Goal: Task Accomplishment & Management: Manage account settings

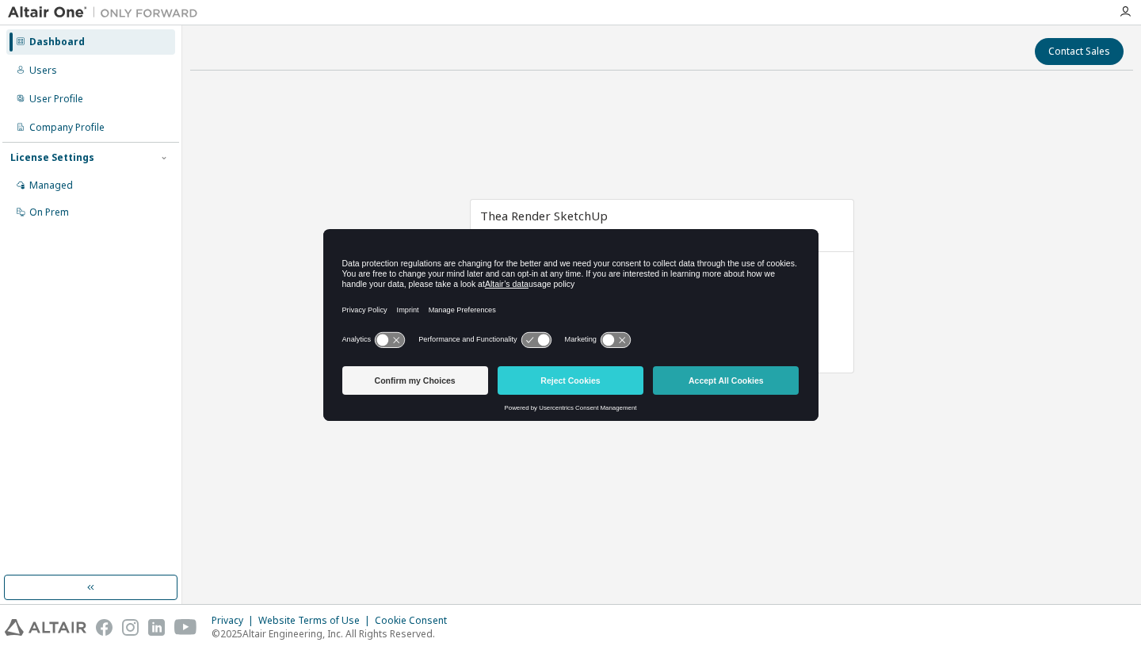
click at [776, 377] on button "Accept All Cookies" at bounding box center [726, 380] width 146 height 29
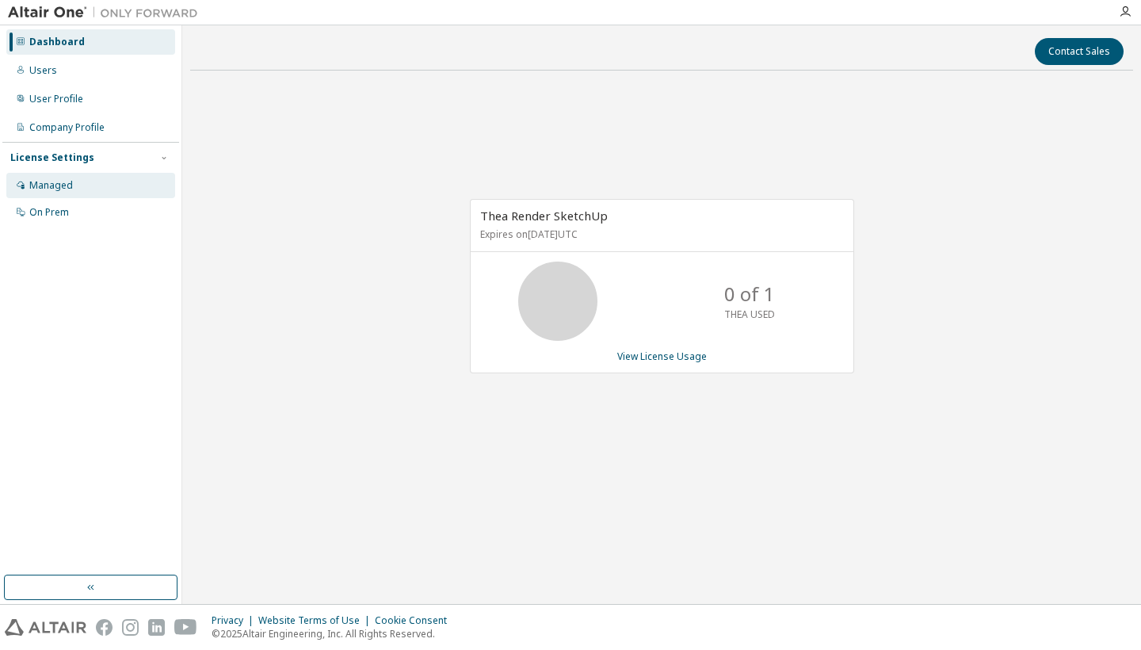
click at [63, 189] on div "Managed" at bounding box center [51, 185] width 44 height 13
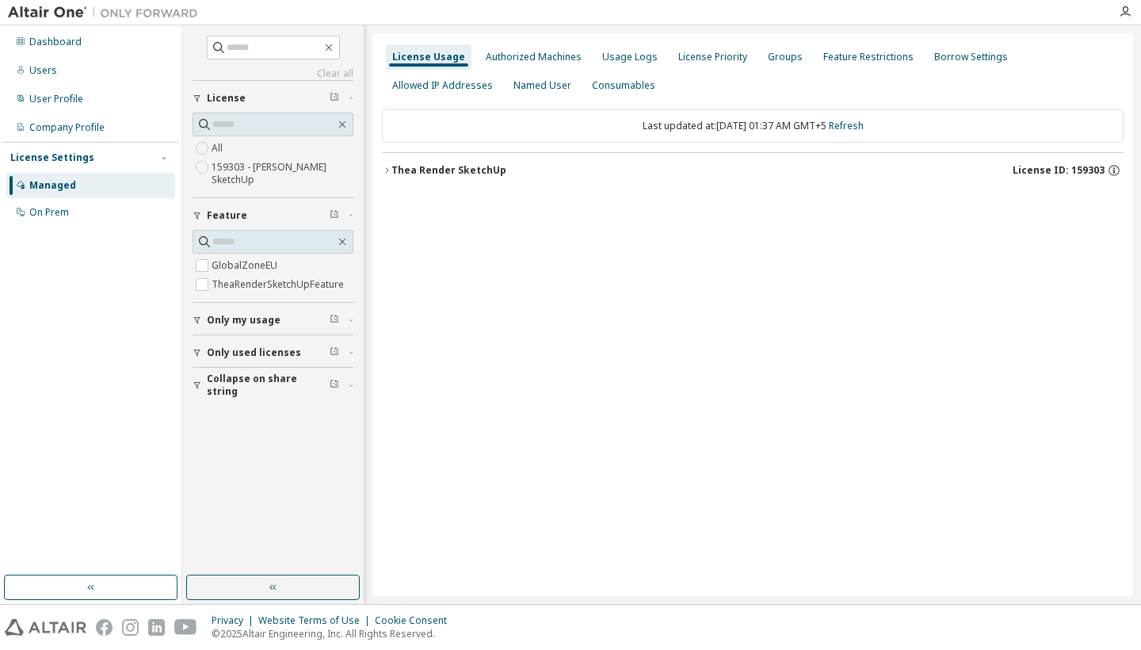
click at [227, 168] on label "159303 - Thea Render SketchUp" at bounding box center [283, 174] width 142 height 32
click at [453, 172] on div "Thea Render SketchUp" at bounding box center [448, 170] width 115 height 13
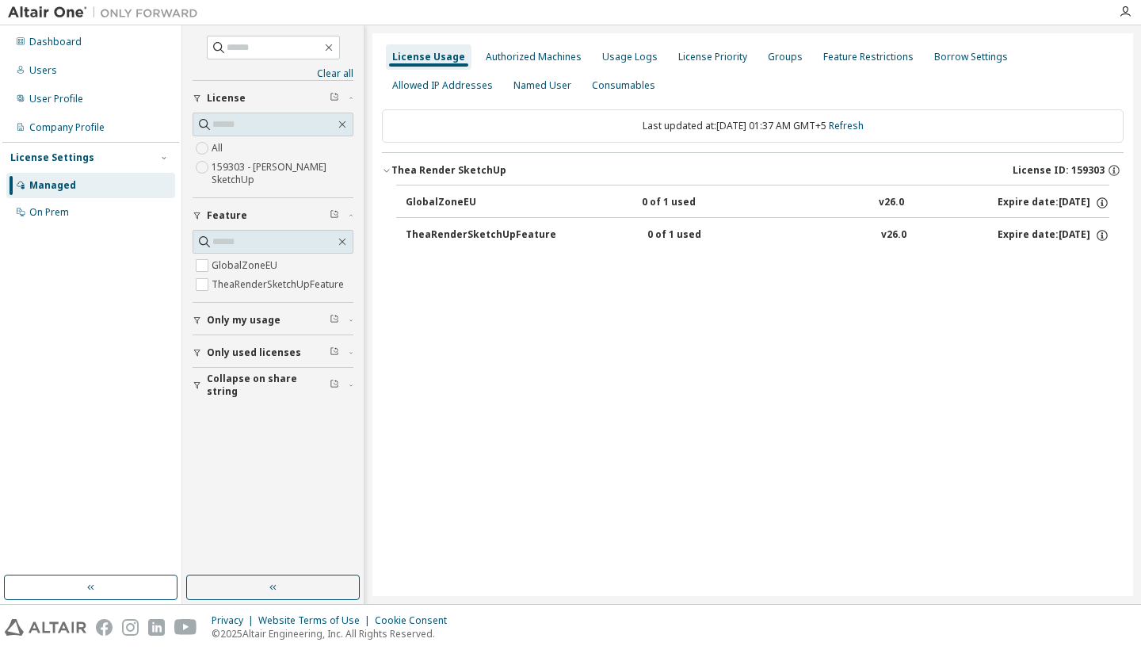
click at [524, 238] on div "TheaRenderSketchUpFeature" at bounding box center [481, 235] width 151 height 14
click at [684, 63] on div "License Priority" at bounding box center [713, 56] width 82 height 25
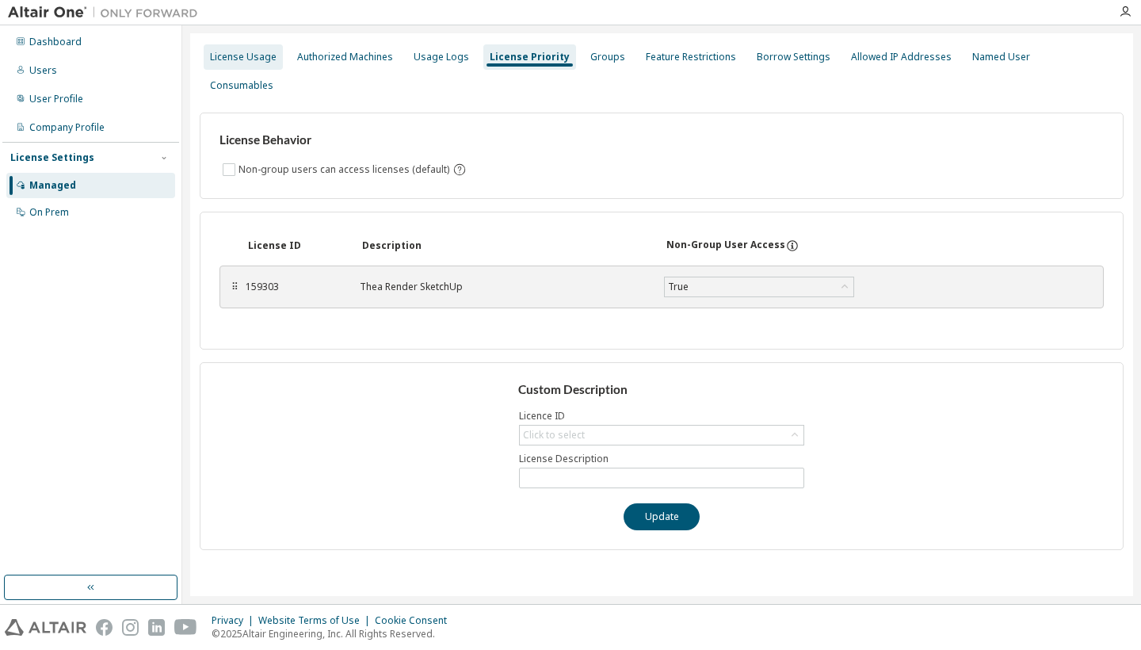
click at [252, 59] on div "License Usage" at bounding box center [243, 57] width 67 height 13
